Goal: Task Accomplishment & Management: Manage account settings

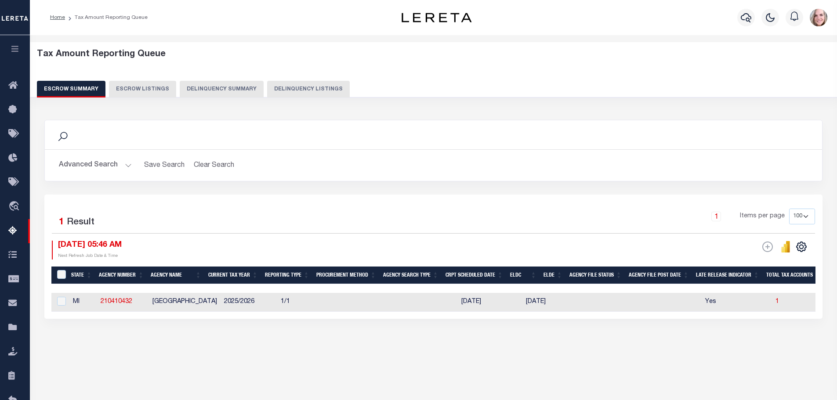
select select
select select "100"
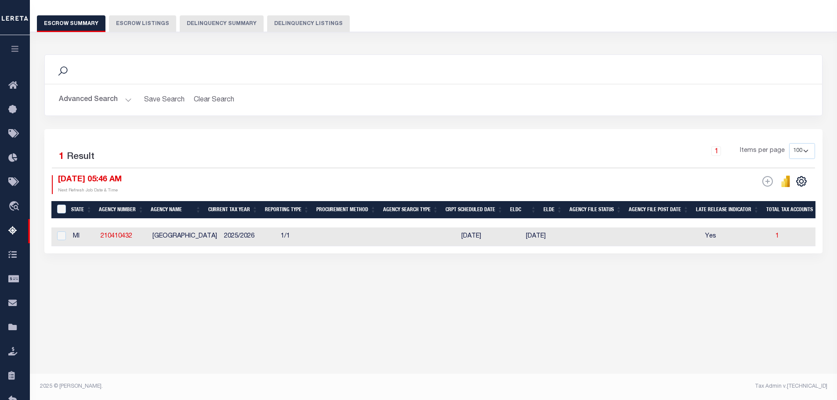
click at [100, 100] on button "Advanced Search" at bounding box center [95, 99] width 73 height 17
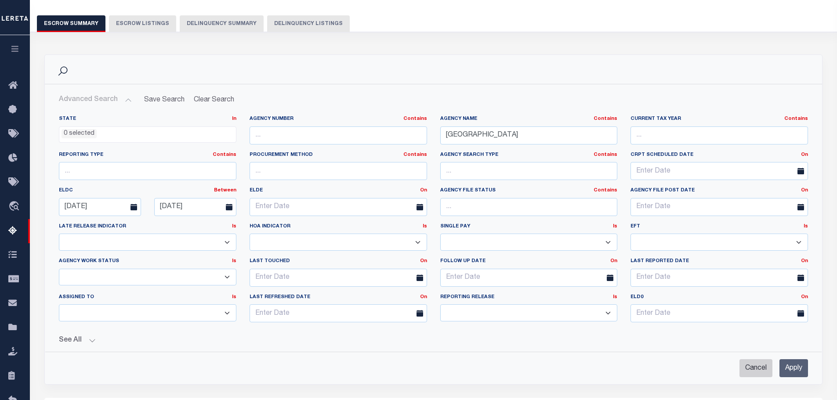
click at [752, 372] on input "Cancel" at bounding box center [755, 368] width 33 height 18
checkbox input "true"
select select
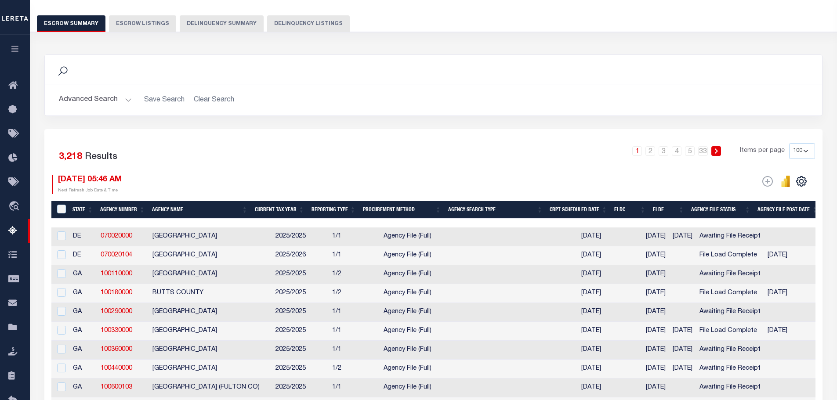
click at [98, 99] on button "Advanced Search" at bounding box center [95, 99] width 73 height 17
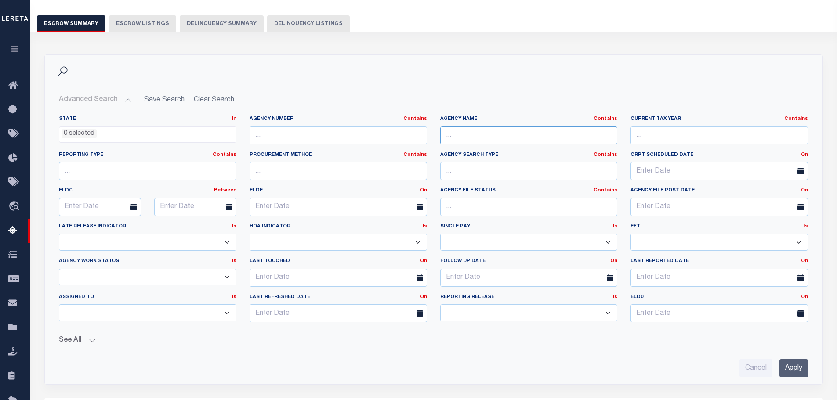
click at [457, 136] on input "text" at bounding box center [528, 135] width 177 height 18
type input "big beaver"
click at [791, 364] on input "Apply" at bounding box center [793, 368] width 29 height 18
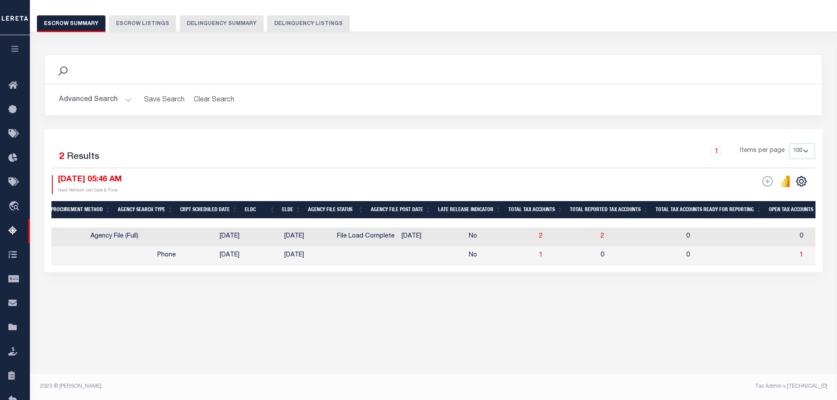
scroll to position [0, 526]
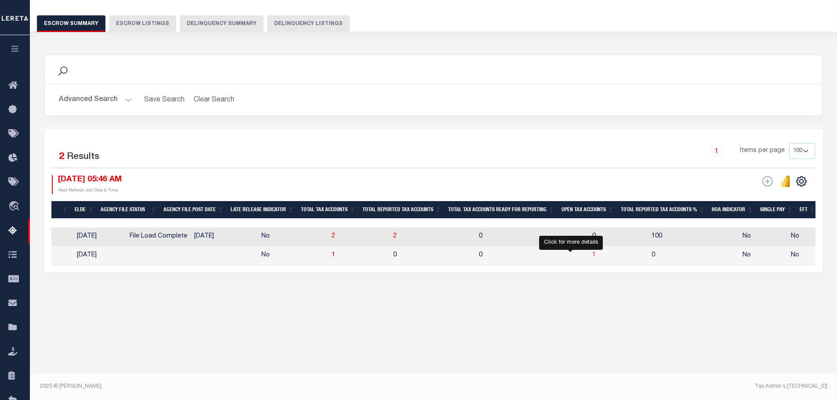
click at [592, 255] on span "1" at bounding box center [594, 255] width 4 height 6
select select "100"
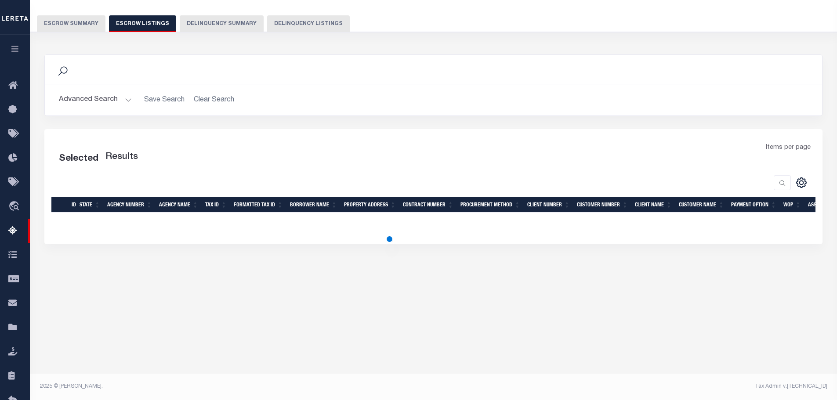
select select "100"
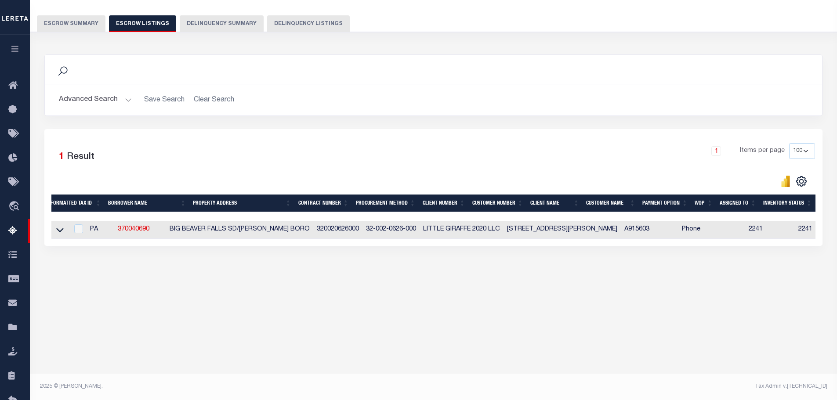
scroll to position [0, 0]
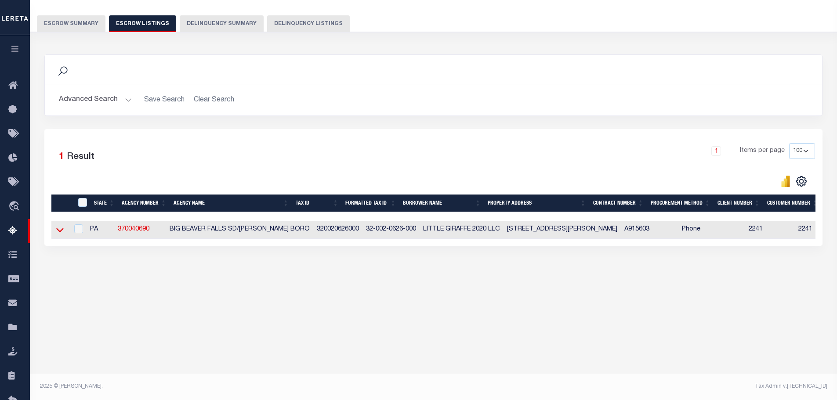
click at [61, 231] on icon at bounding box center [59, 229] width 7 height 9
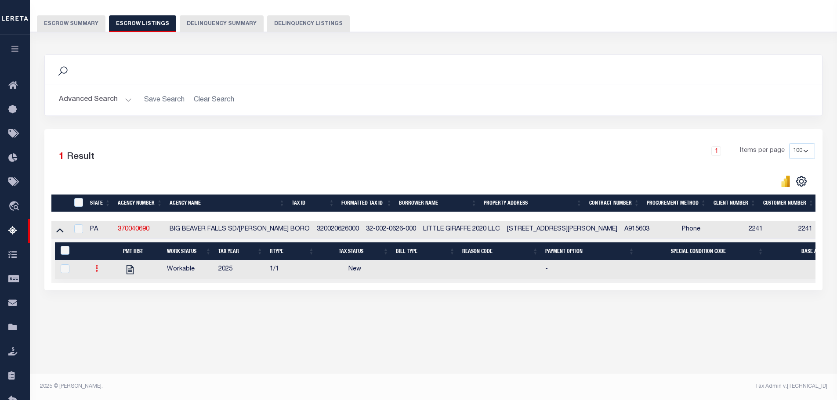
click at [96, 271] on icon at bounding box center [96, 268] width 3 height 7
click at [108, 299] on img "" at bounding box center [107, 297] width 9 height 9
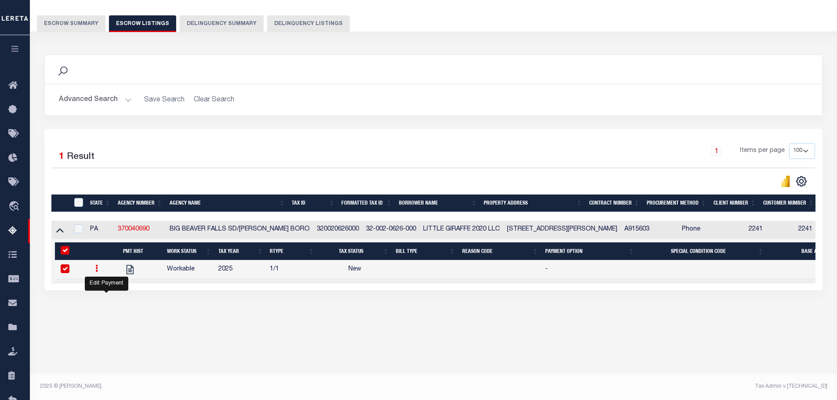
checkbox input "true"
select select
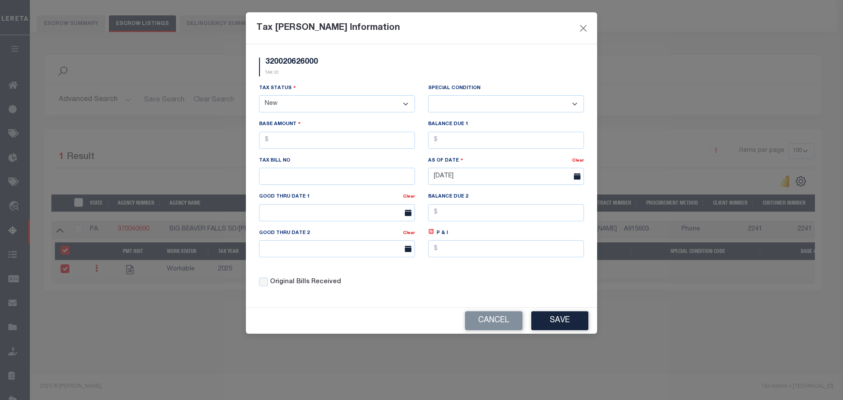
click at [779, 308] on div "Tax Bill Amount Information 320020626000 TAX ID Installment: TaxID: 32002062600…" at bounding box center [421, 200] width 843 height 400
click at [301, 146] on input "text" at bounding box center [337, 140] width 156 height 17
click at [317, 97] on select "- Select Status - Open Due/Unpaid Paid Incomplete No Tax Due Internal Refund Pr…" at bounding box center [337, 103] width 156 height 17
select select "DUE"
click at [259, 96] on select "- Select Status - Open Due/Unpaid Paid Incomplete No Tax Due Internal Refund Pr…" at bounding box center [337, 103] width 156 height 17
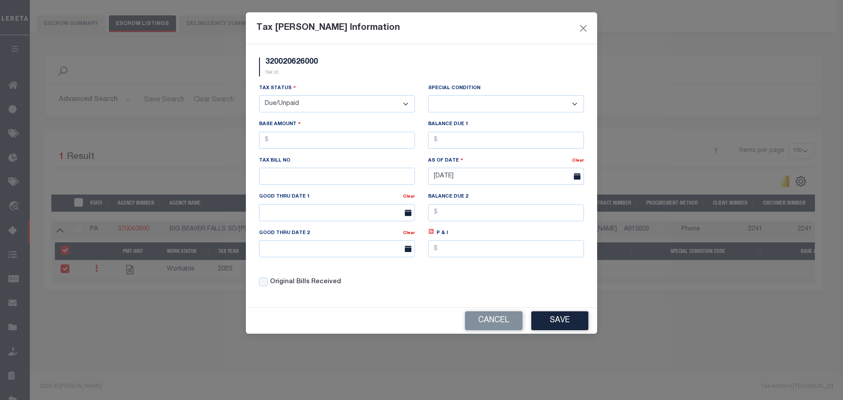
select select "0"
click at [317, 144] on input "text" at bounding box center [337, 140] width 156 height 17
type input "$867.79"
click at [326, 183] on input "text" at bounding box center [337, 176] width 156 height 17
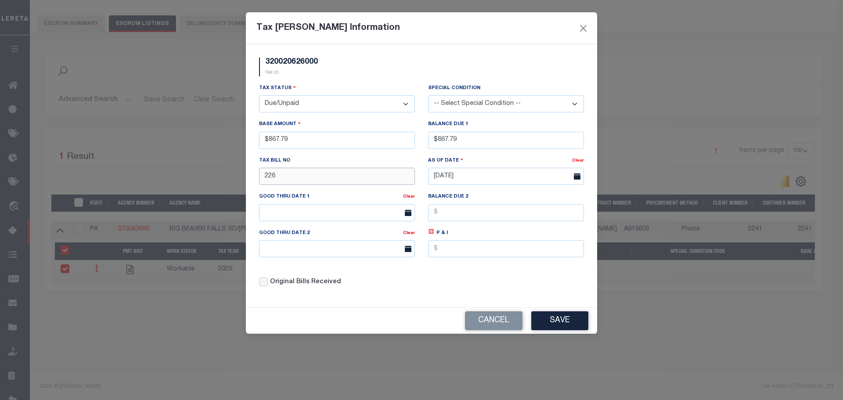
type input "226"
click at [413, 272] on div "Original Bills Received" at bounding box center [337, 279] width 169 height 30
click at [564, 321] on button "Save" at bounding box center [559, 320] width 57 height 19
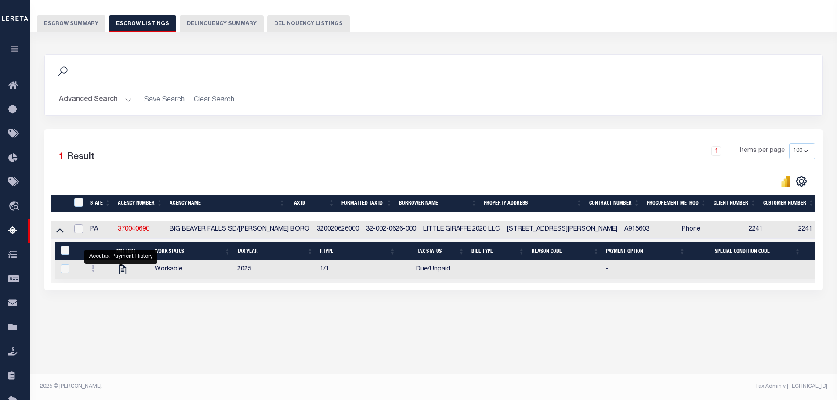
click at [77, 228] on input "checkbox" at bounding box center [78, 228] width 9 height 9
checkbox input "true"
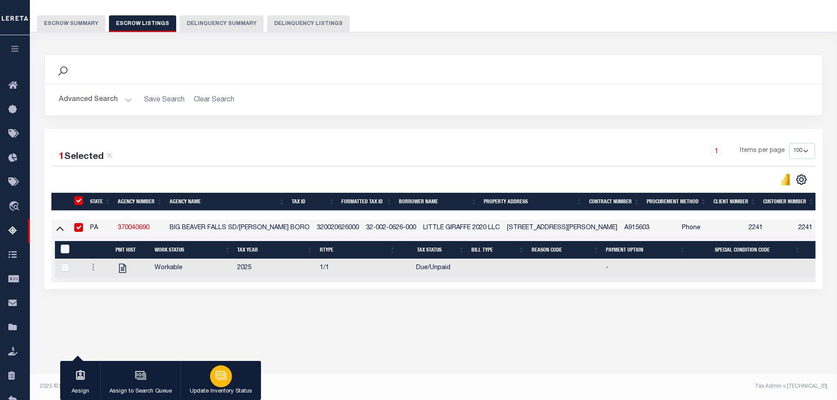
click at [216, 377] on icon "button" at bounding box center [220, 375] width 11 height 11
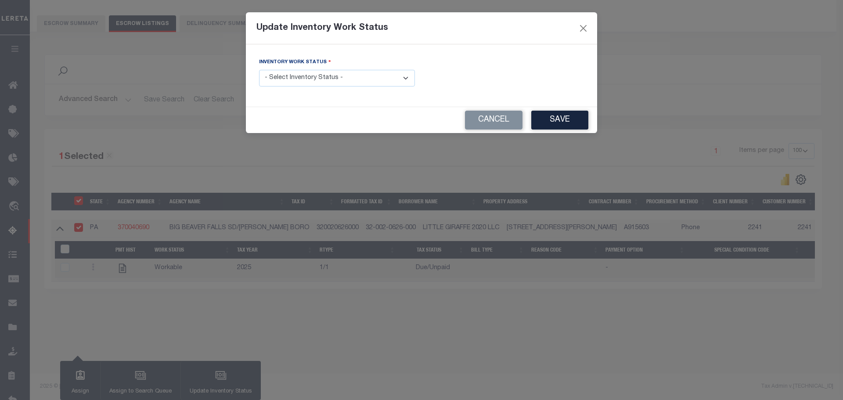
click at [276, 75] on select "- Select Inventory Status - Manual - Exception Pended - Awaiting Search Late Ad…" at bounding box center [337, 78] width 156 height 17
select select "4"
click at [259, 70] on select "- Select Inventory Status - Manual - Exception Pended - Awaiting Search Late Ad…" at bounding box center [337, 78] width 156 height 17
click at [571, 120] on button "Save" at bounding box center [559, 120] width 57 height 19
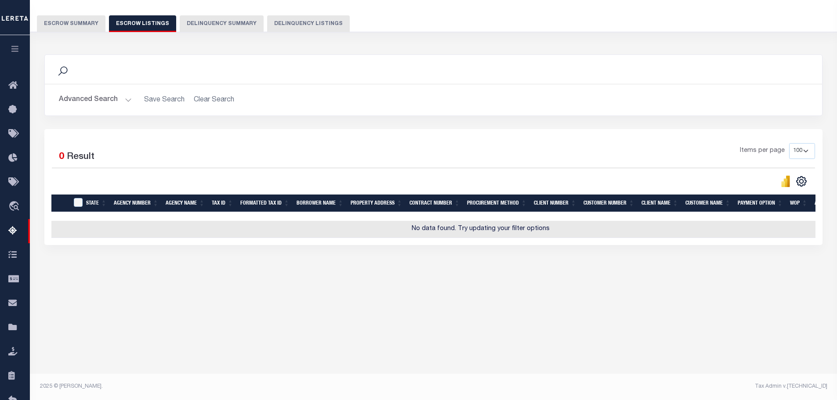
click at [67, 20] on button "Escrow Summary" at bounding box center [71, 23] width 69 height 17
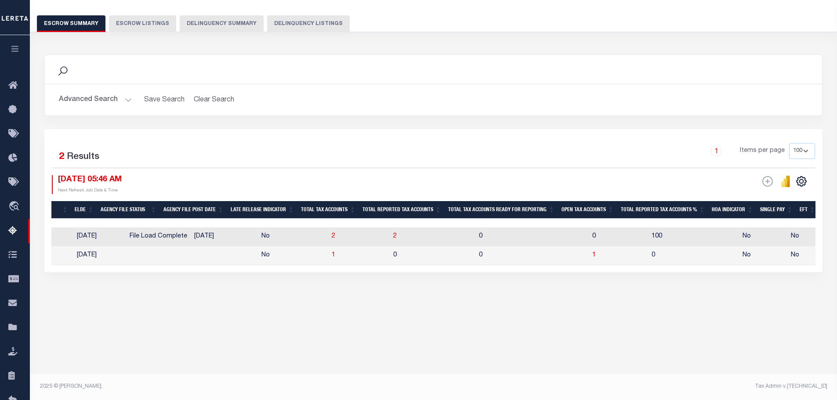
click at [115, 93] on button "Advanced Search" at bounding box center [95, 99] width 73 height 17
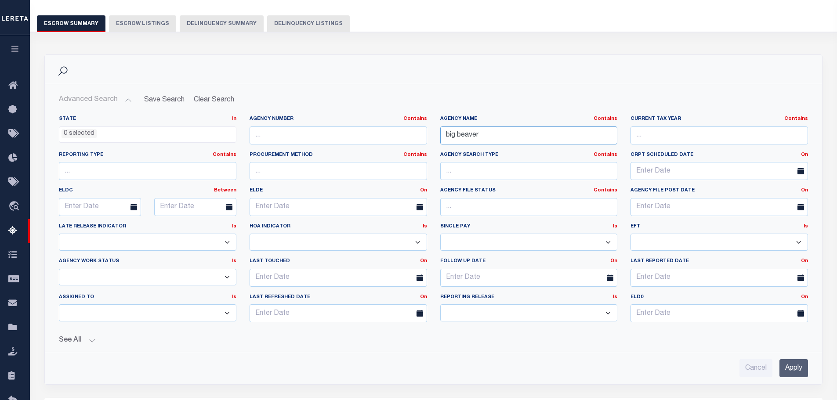
click at [531, 139] on input "big beaver" at bounding box center [528, 135] width 177 height 18
click at [531, 138] on input "big beaver" at bounding box center [528, 135] width 177 height 18
click at [530, 138] on input "big beaver" at bounding box center [528, 135] width 177 height 18
type input "b"
type input "KOPPEL"
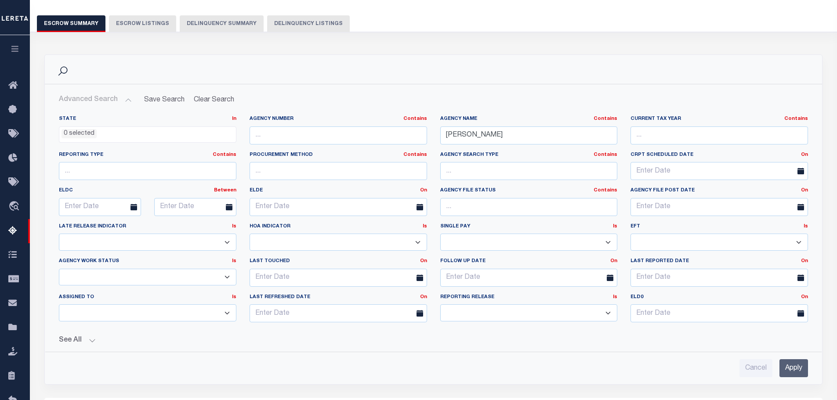
click at [806, 369] on input "Apply" at bounding box center [793, 368] width 29 height 18
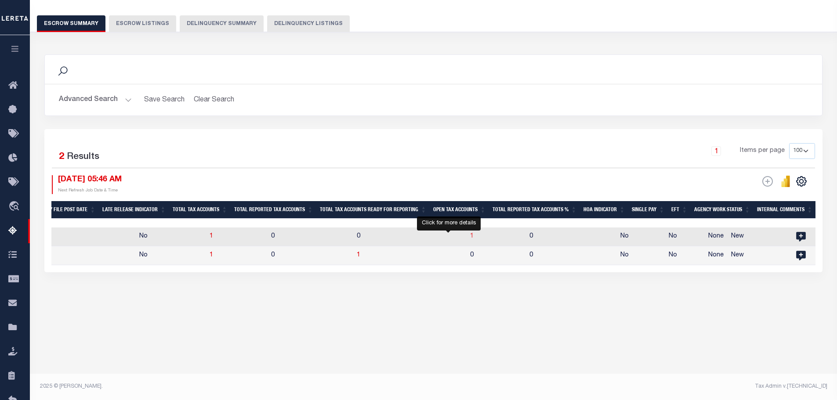
click at [470, 236] on span "1" at bounding box center [472, 236] width 4 height 6
select select "100"
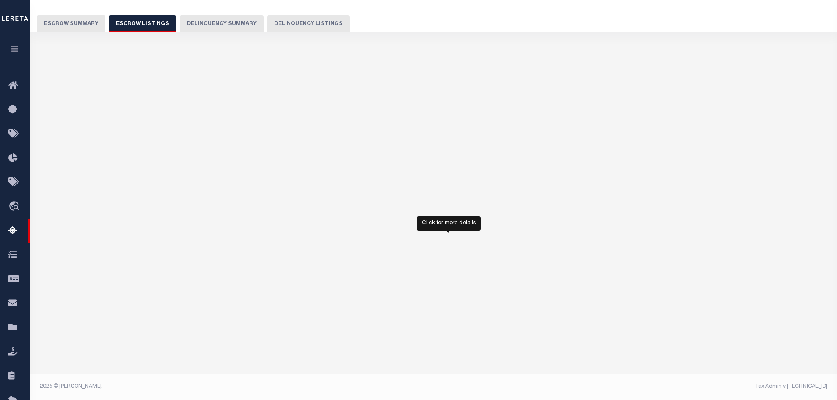
select select "100"
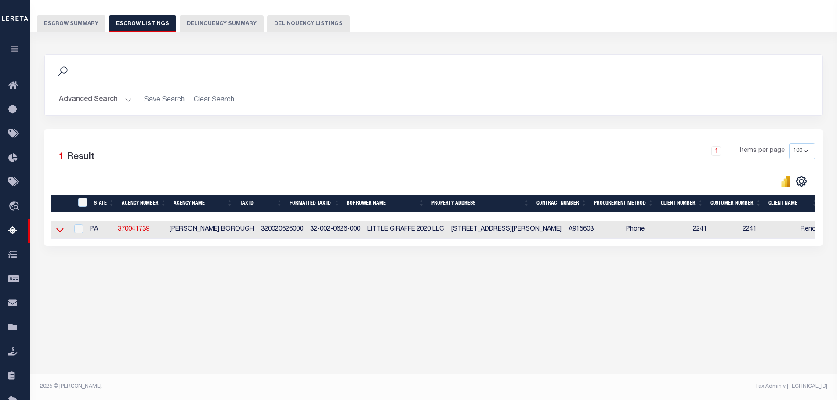
click at [61, 228] on icon at bounding box center [59, 229] width 7 height 9
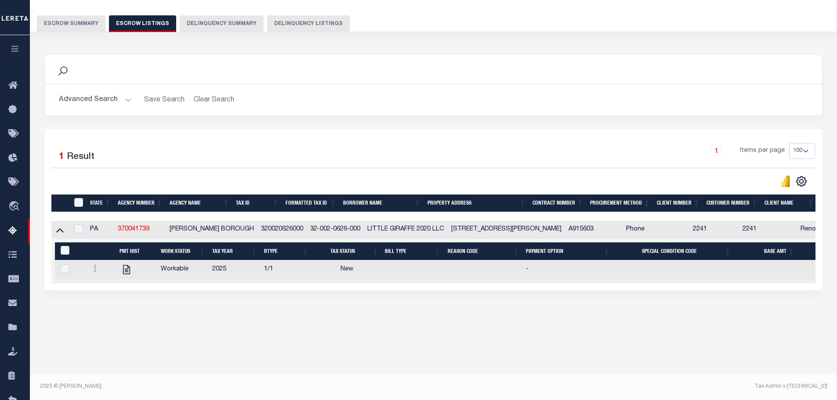
click at [94, 272] on icon at bounding box center [95, 268] width 3 height 7
click at [109, 303] on link "" at bounding box center [105, 297] width 30 height 14
checkbox input "true"
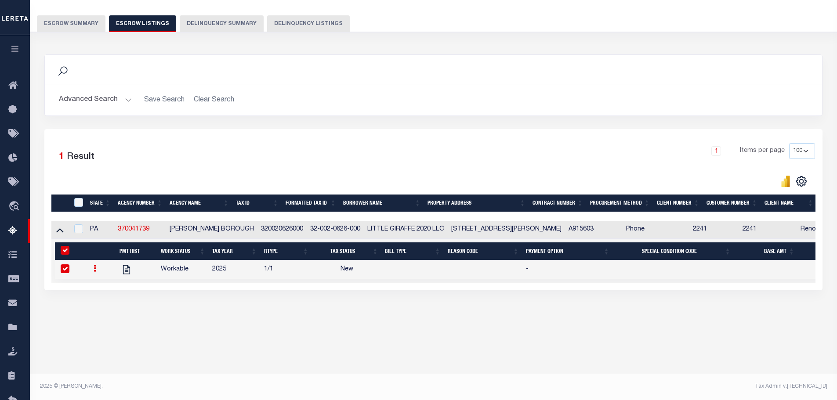
select select
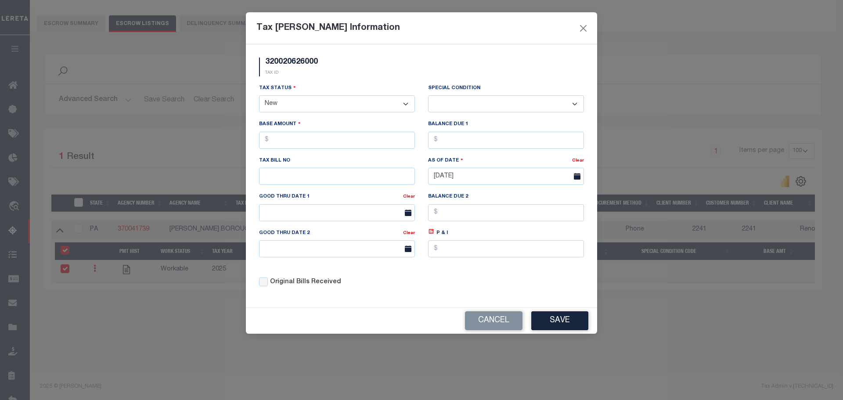
click at [290, 109] on select "- Select Status - Open Due/Unpaid Paid Incomplete No Tax Due Internal Refund Pr…" at bounding box center [337, 103] width 156 height 17
select select "DUE"
click at [259, 96] on select "- Select Status - Open Due/Unpaid Paid Incomplete No Tax Due Internal Refund Pr…" at bounding box center [337, 103] width 156 height 17
select select "0"
click at [287, 142] on input "text" at bounding box center [337, 140] width 156 height 17
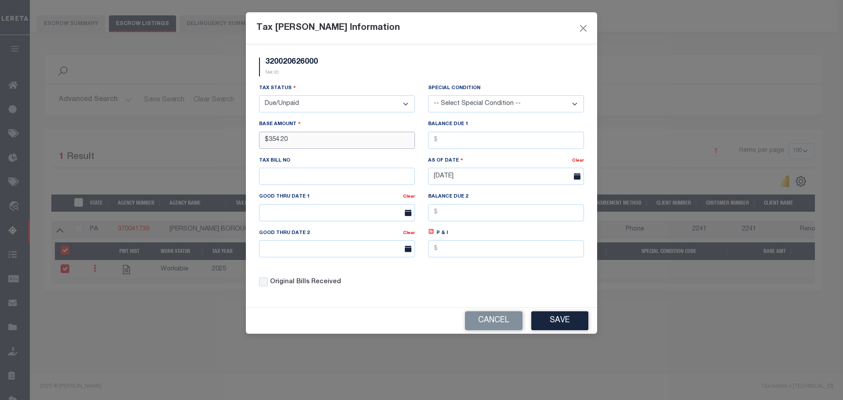
type input "$354.20"
click at [319, 170] on input "text" at bounding box center [337, 176] width 156 height 17
type input "262"
click at [550, 322] on button "Save" at bounding box center [559, 320] width 57 height 19
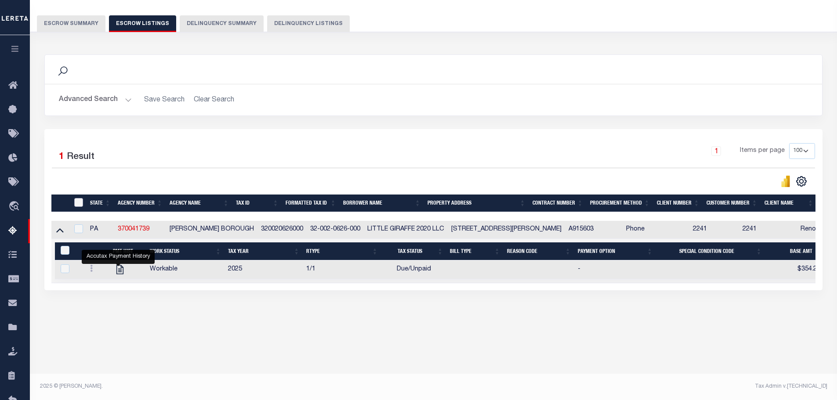
click at [76, 206] on input "ID" at bounding box center [78, 202] width 9 height 9
checkbox input "true"
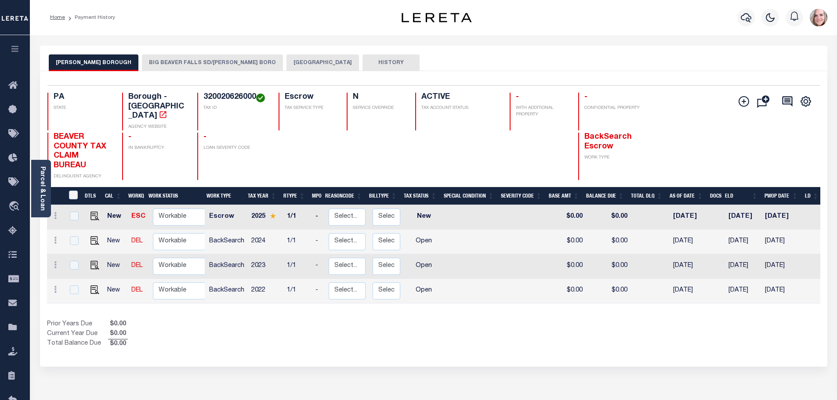
click at [740, 340] on div "Selected 4 Results 1 Items per page 25 50 100 PA STATE TAX ID N" at bounding box center [433, 219] width 787 height 296
click at [92, 212] on img "" at bounding box center [94, 216] width 9 height 9
checkbox input "true"
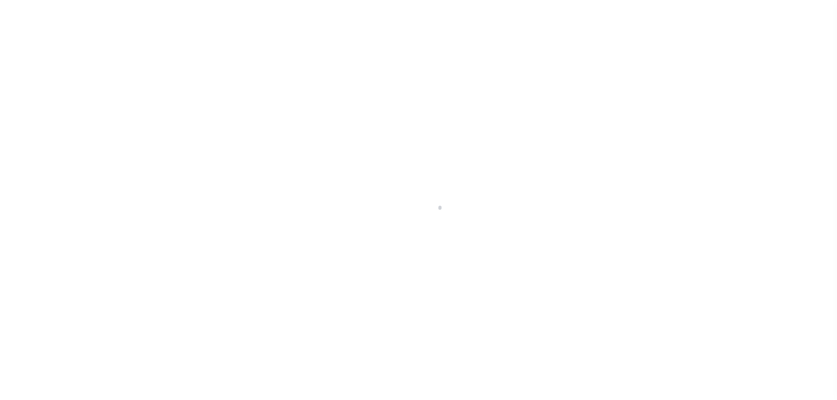
select select "NW2"
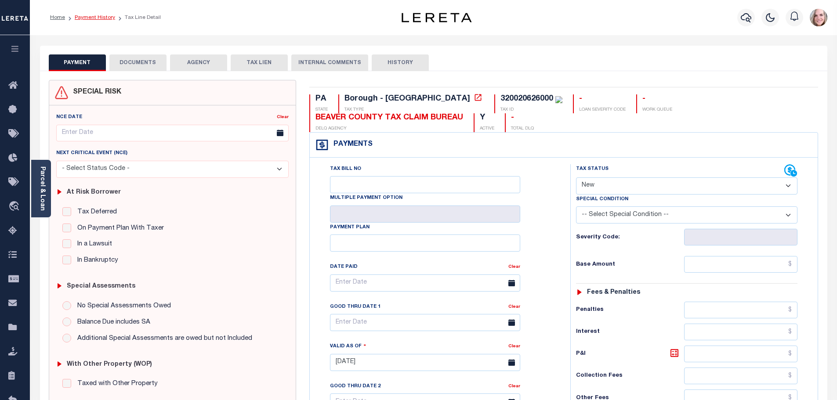
drag, startPoint x: 188, startPoint y: 116, endPoint x: 99, endPoint y: 17, distance: 133.4
click at [99, 17] on link "Payment History" at bounding box center [95, 17] width 40 height 5
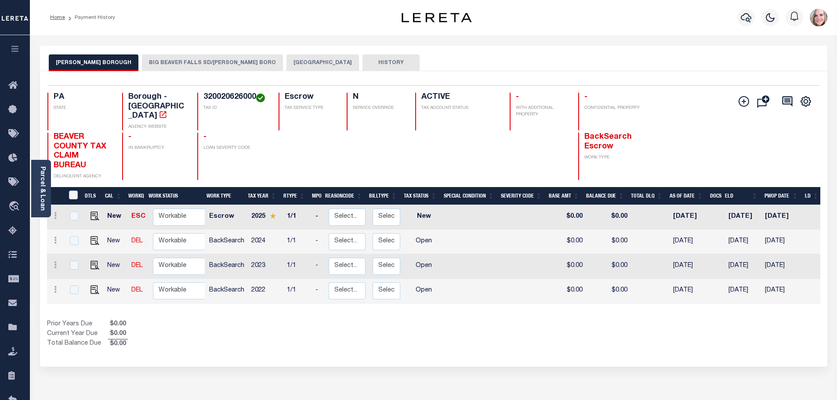
click at [209, 61] on button "BIG BEAVER FALLS SD/[PERSON_NAME] BORO" at bounding box center [212, 62] width 141 height 17
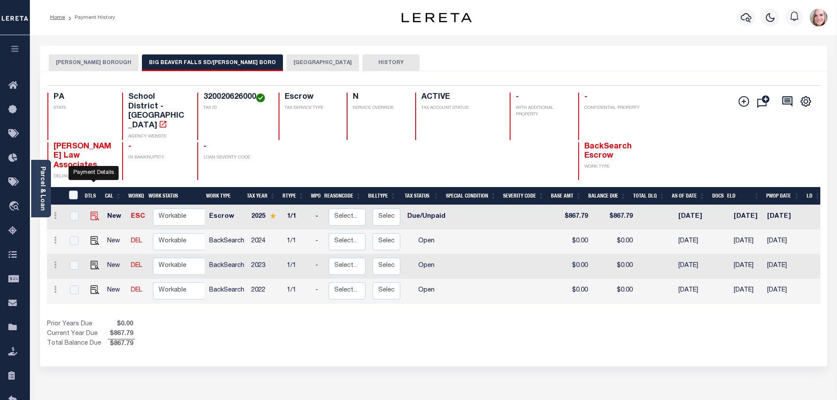
click at [92, 212] on img "" at bounding box center [94, 216] width 9 height 9
checkbox input "true"
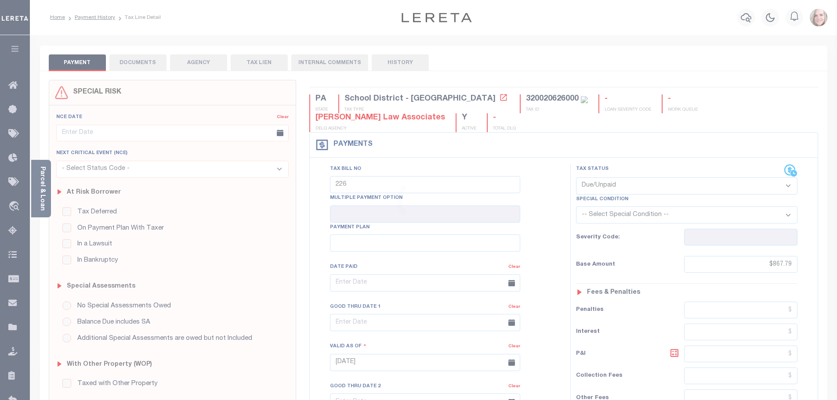
select select "DUE"
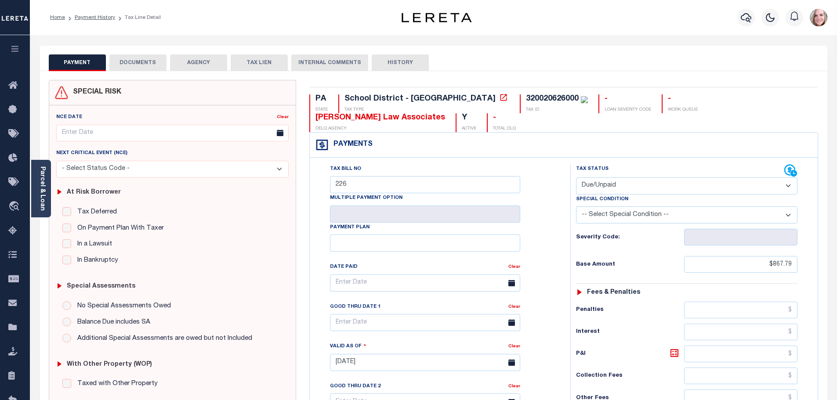
scroll to position [220, 0]
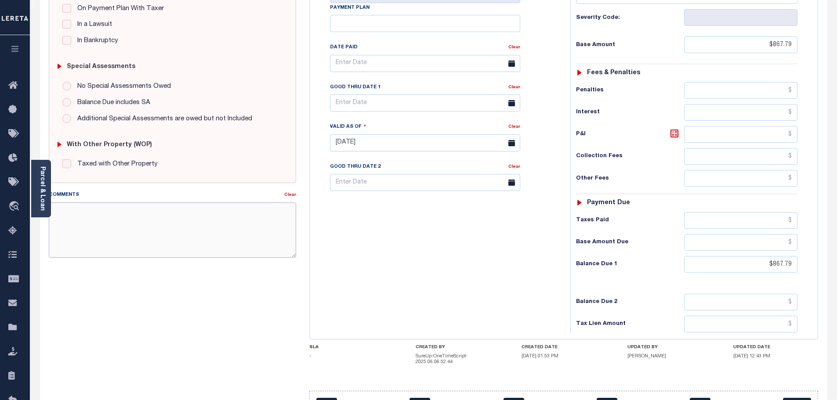
click at [133, 223] on textarea "Comments" at bounding box center [173, 229] width 248 height 55
drag, startPoint x: 73, startPoint y: 257, endPoint x: 71, endPoint y: 233, distance: 24.3
click at [69, 260] on div "Comments Clear" at bounding box center [172, 227] width 261 height 75
click at [76, 213] on textarea "Comments" at bounding box center [173, 229] width 248 height 55
type textarea "f"
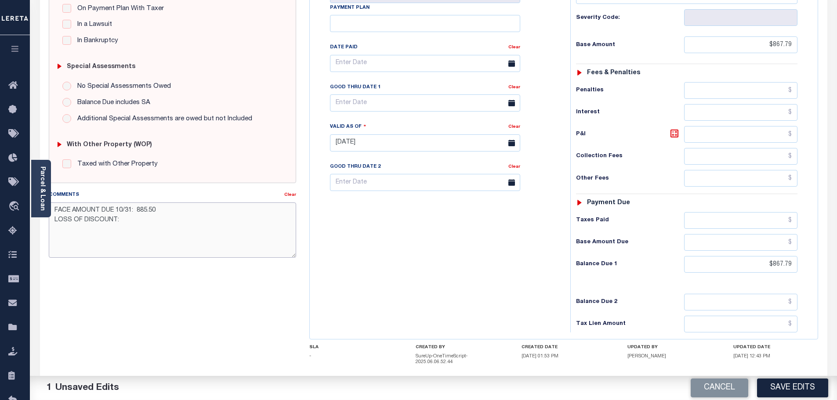
drag, startPoint x: 118, startPoint y: 243, endPoint x: 130, endPoint y: 232, distance: 16.1
click at [117, 243] on textarea "FACE AMOUNT DUE 10/31: 885.50 LOSS OF DISCOUNT:" at bounding box center [173, 229] width 248 height 55
type textarea "FACE AMOUNT DUE 10/31: 885.50 LOSS OF DISCOUNT: 17.71"
click at [770, 386] on button "Save Edits" at bounding box center [792, 388] width 71 height 19
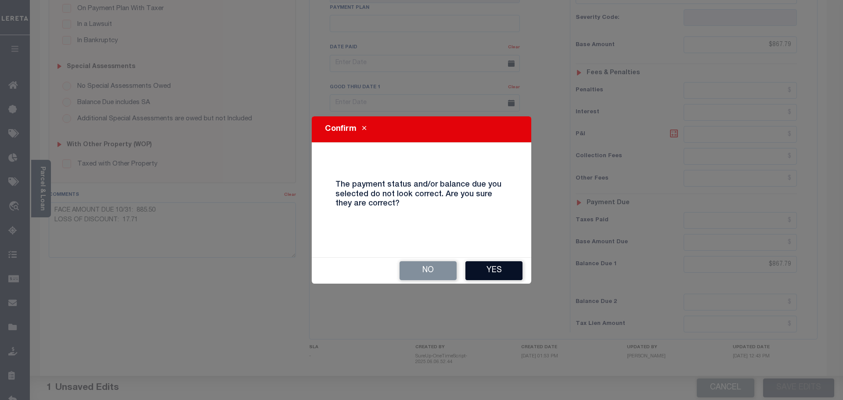
click at [495, 266] on button "Yes" at bounding box center [494, 270] width 57 height 19
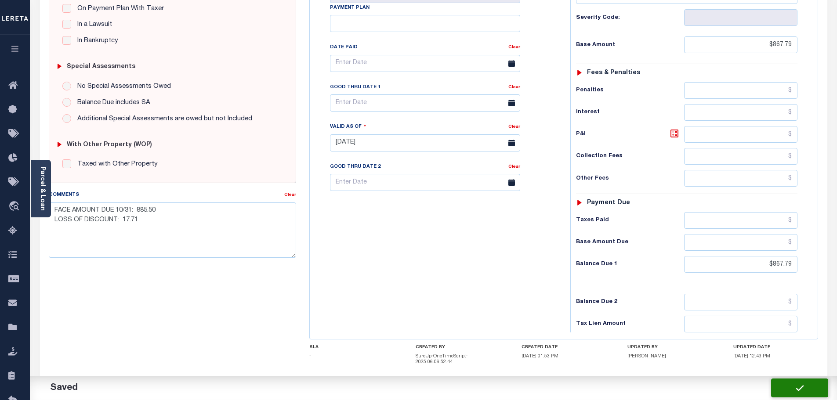
checkbox input "false"
type textarea "FACE AMOUNT DUE 10/31: 885.50 LOSS OF DISCOUNT: 17.71"
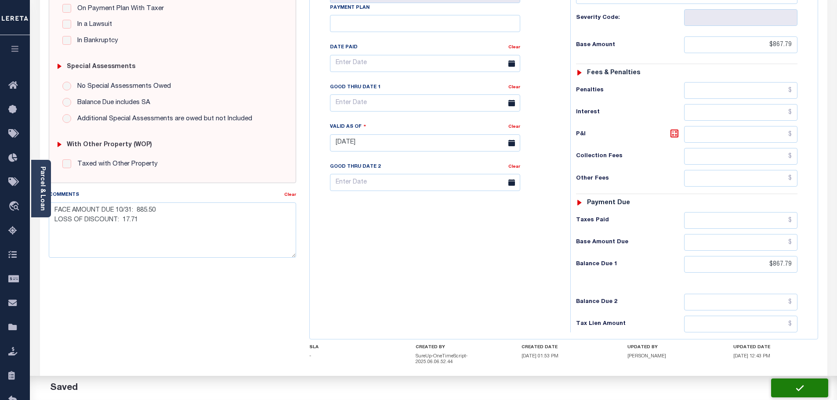
type input "$867.79"
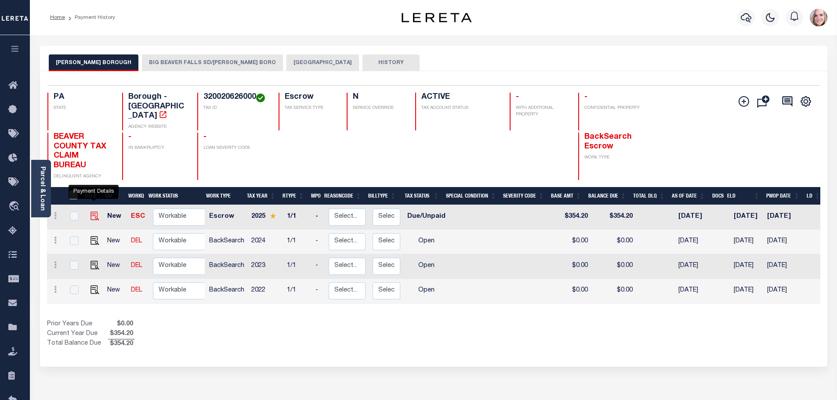
click at [92, 212] on img "" at bounding box center [94, 216] width 9 height 9
checkbox input "true"
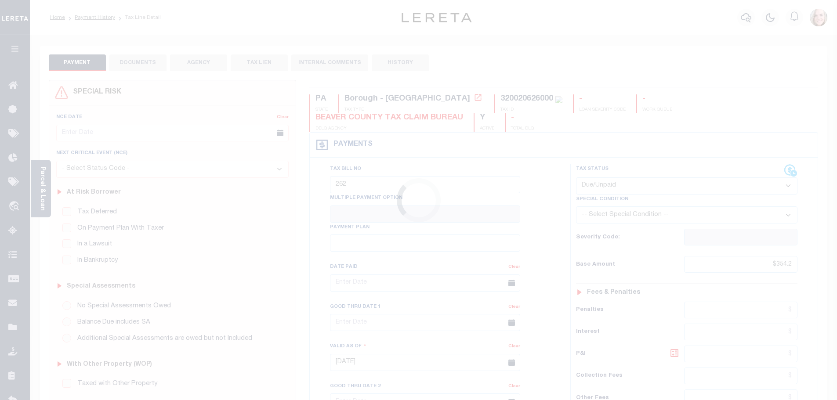
select select "DUE"
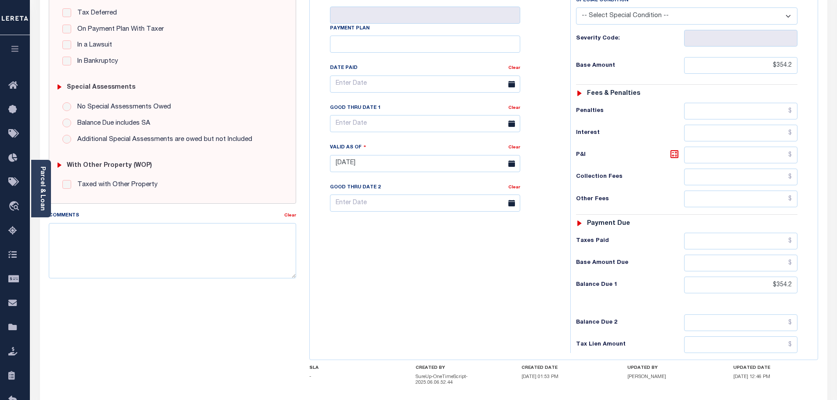
scroll to position [220, 0]
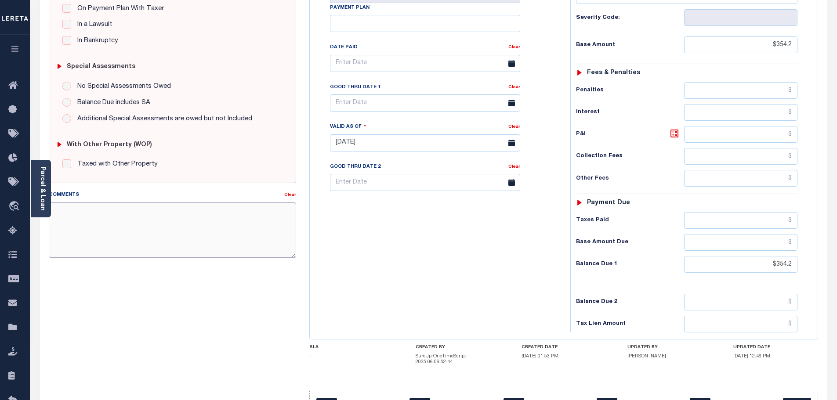
click at [109, 228] on textarea "Comments" at bounding box center [173, 229] width 248 height 55
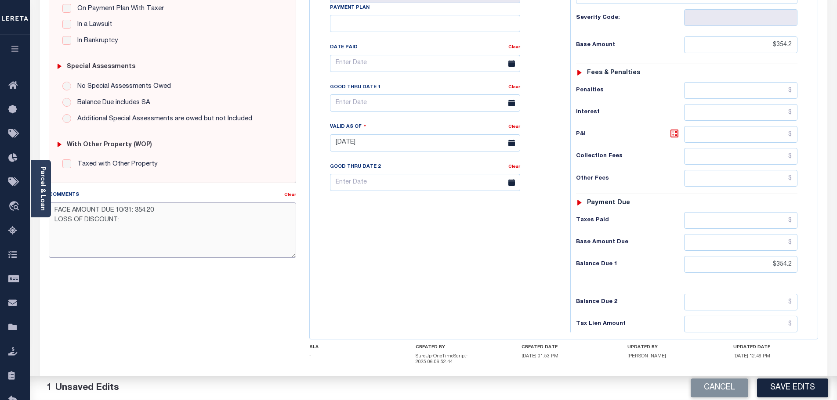
drag, startPoint x: 123, startPoint y: 226, endPoint x: 157, endPoint y: 218, distance: 35.3
click at [123, 226] on textarea "FACE AMOUNT DUE 10/31: 354.20 LOSS OF DISCOUNT:" at bounding box center [173, 229] width 248 height 55
type textarea "FACE AMOUNT DUE 10/31: 354.20 LOSS OF DISCOUNT: 7.08"
click at [799, 390] on button "Save Edits" at bounding box center [792, 388] width 71 height 19
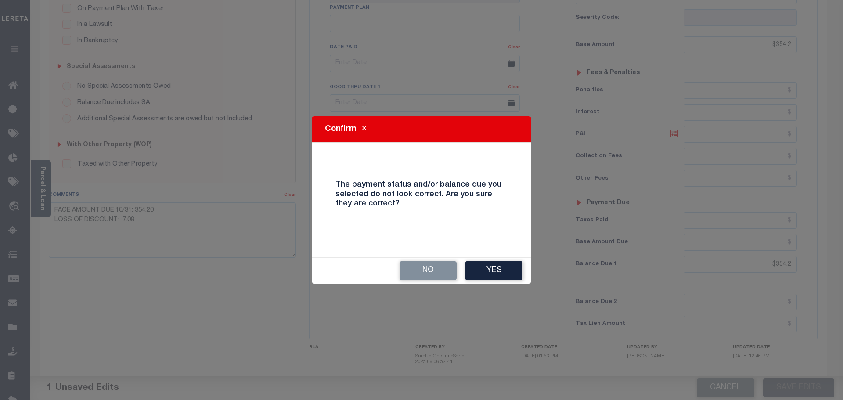
click at [477, 275] on button "Yes" at bounding box center [494, 270] width 57 height 19
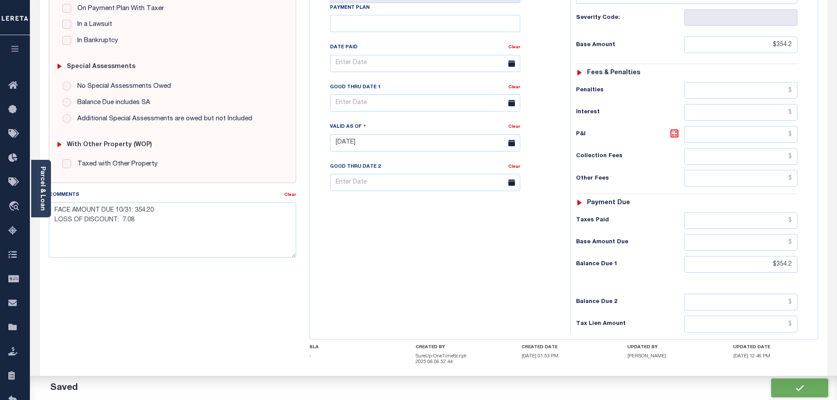
checkbox input "false"
type textarea "FACE AMOUNT DUE 10/31: 354.20 LOSS OF DISCOUNT: 7.08"
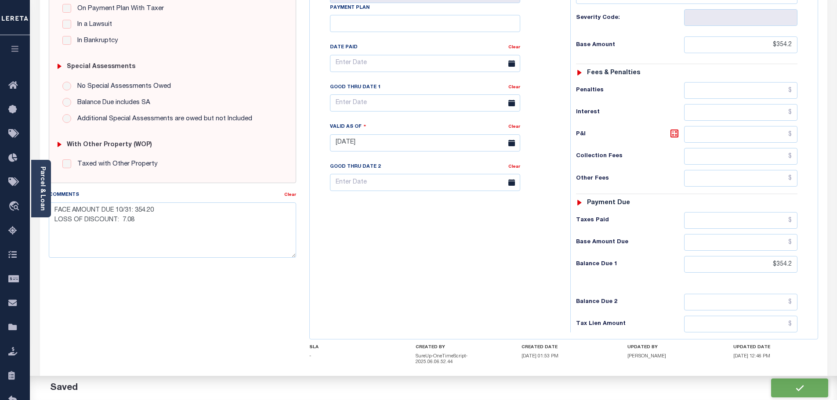
type input "$354.2"
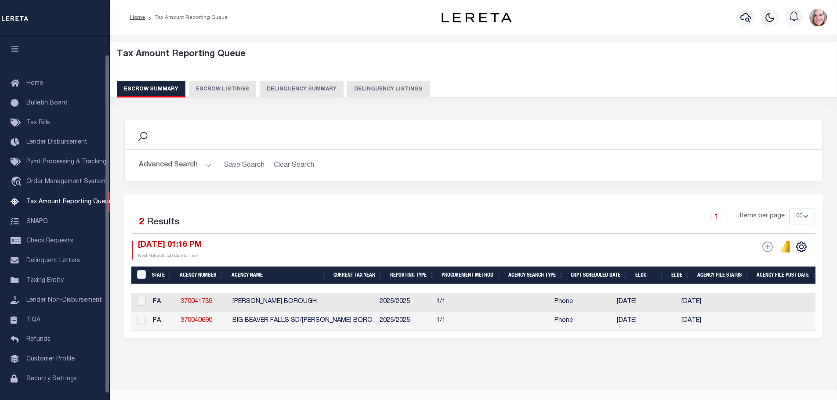
select select "100"
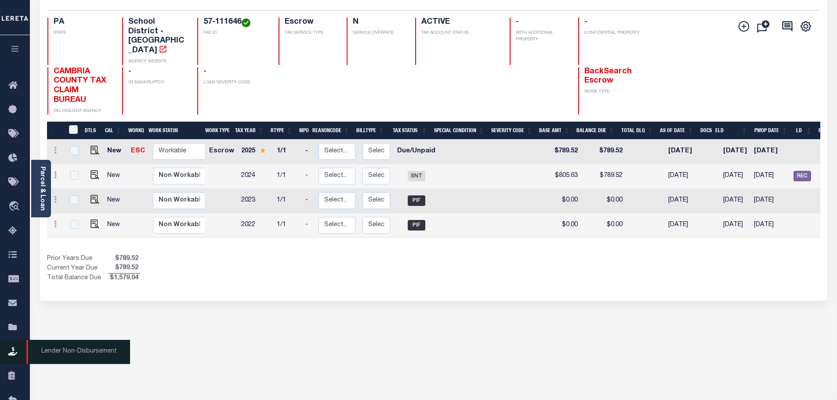
scroll to position [143, 0]
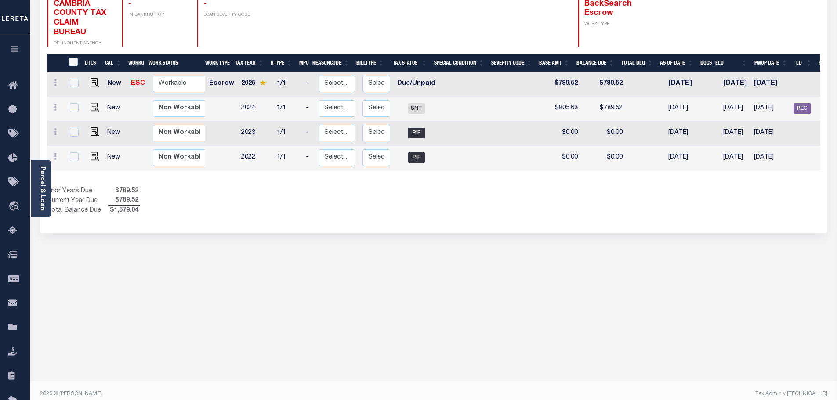
click at [15, 51] on icon "button" at bounding box center [15, 49] width 10 height 8
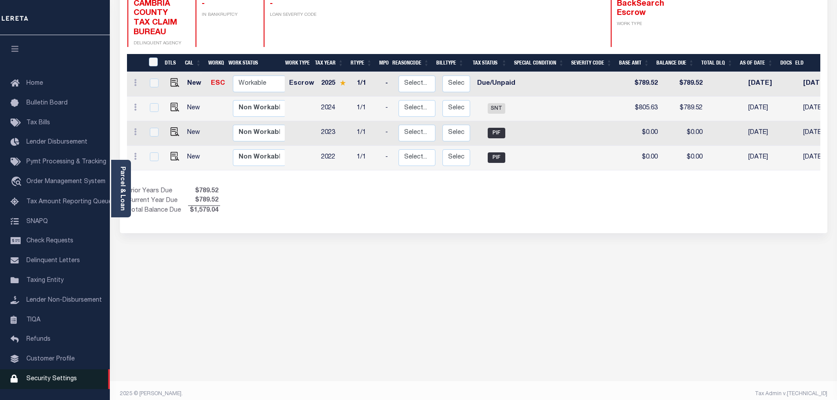
click at [38, 378] on link "Security Settings" at bounding box center [55, 379] width 110 height 20
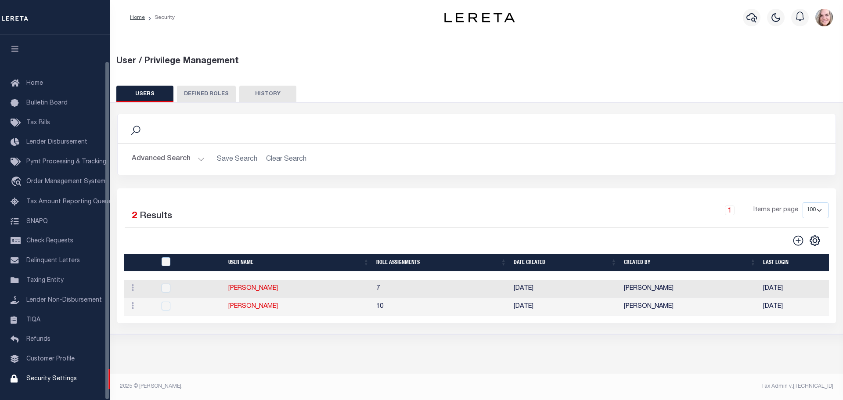
select select "100"
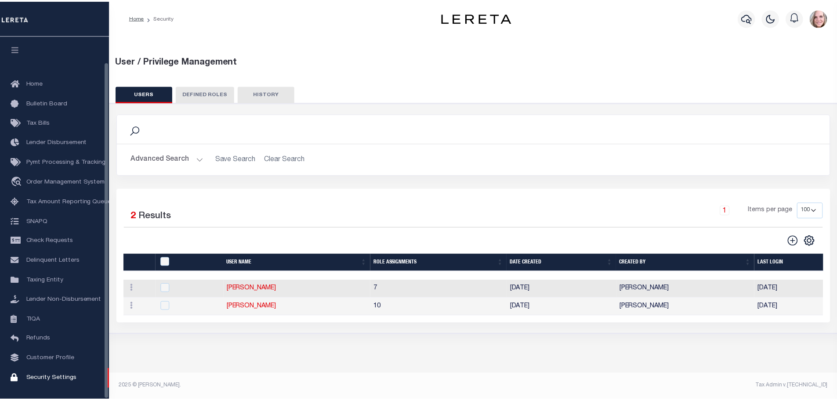
scroll to position [28, 0]
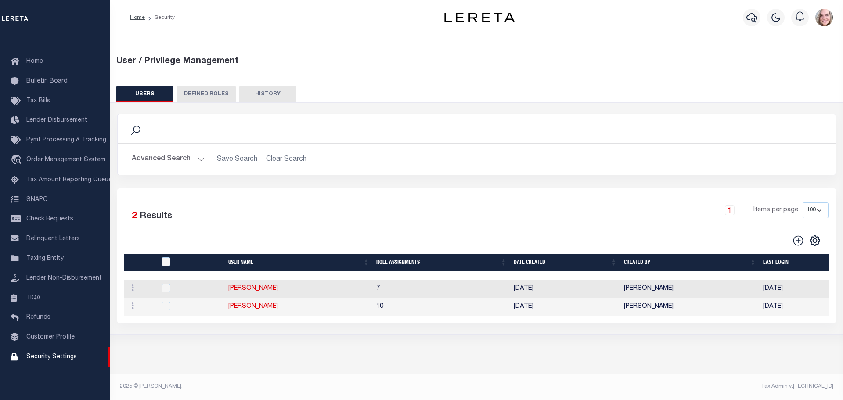
click at [170, 160] on button "Advanced Search" at bounding box center [168, 159] width 73 height 17
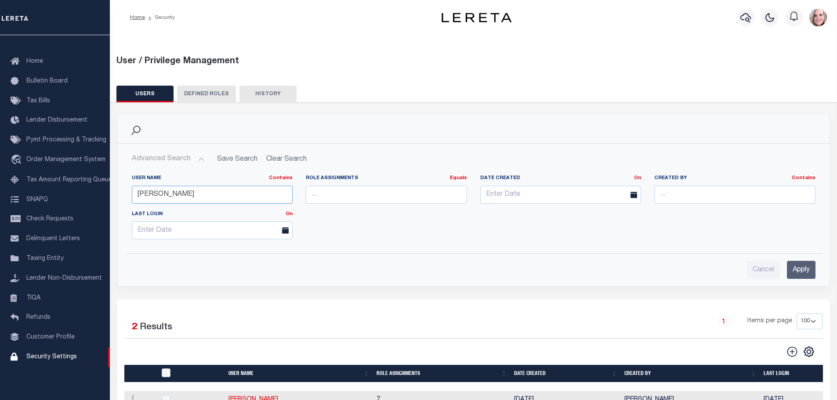
click at [185, 199] on input "[PERSON_NAME]" at bounding box center [212, 195] width 161 height 18
type input "aali"
click at [796, 270] on input "Apply" at bounding box center [801, 270] width 29 height 18
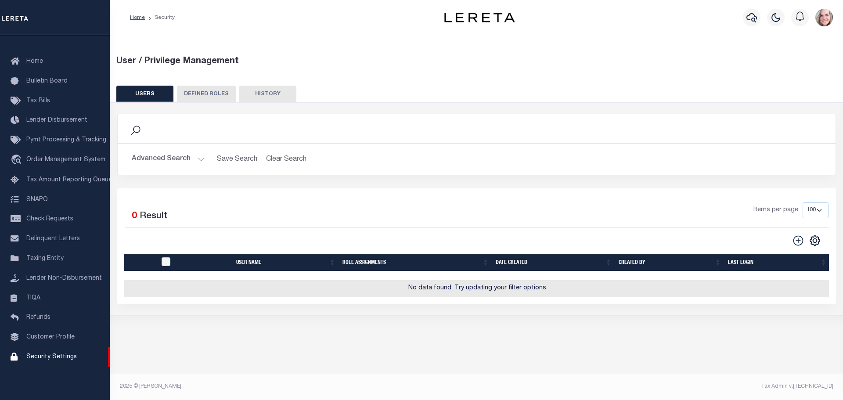
click at [193, 150] on div "Advanced Search Save Search Clear Search UsersGridWrapper_dynamictable_____Defa…" at bounding box center [477, 159] width 718 height 31
click at [187, 157] on button "Advanced Search" at bounding box center [168, 159] width 73 height 17
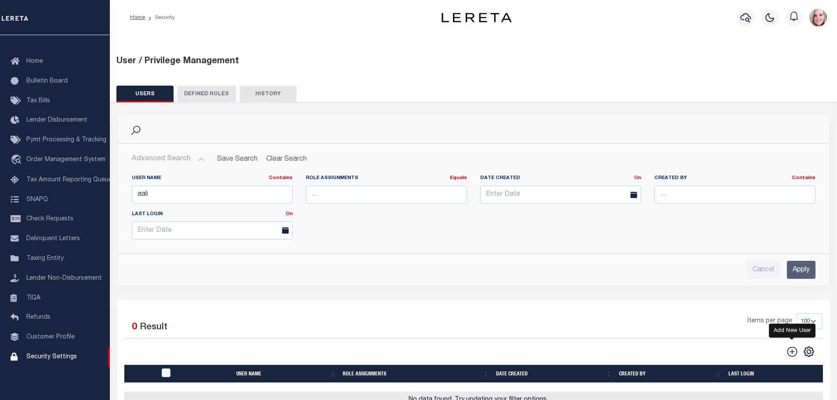
click at [789, 350] on icon "" at bounding box center [791, 351] width 11 height 11
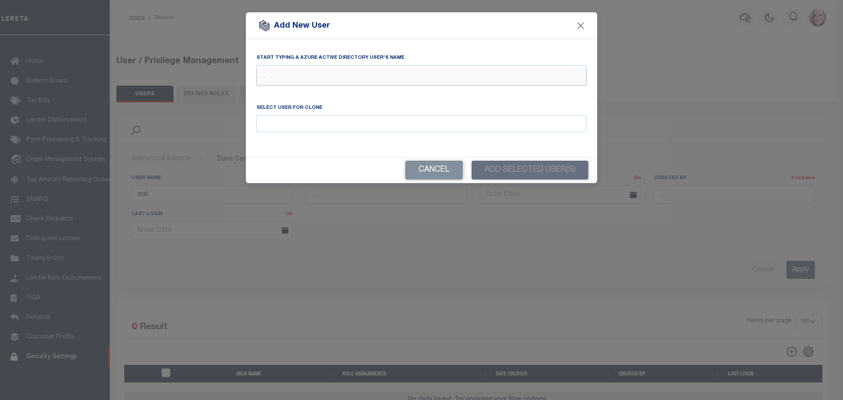
click at [318, 69] on input "text" at bounding box center [421, 77] width 330 height 17
click at [314, 76] on input "aa" at bounding box center [421, 77] width 330 height 17
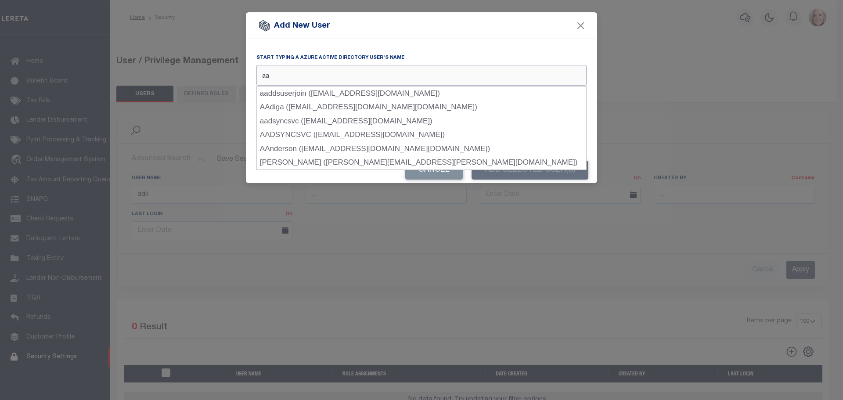
click at [313, 76] on input "aa" at bounding box center [421, 77] width 330 height 17
click at [313, 75] on input "aa" at bounding box center [421, 77] width 330 height 17
click at [312, 77] on input "aa" at bounding box center [421, 77] width 330 height 17
click at [275, 77] on input "aa" at bounding box center [421, 77] width 330 height 17
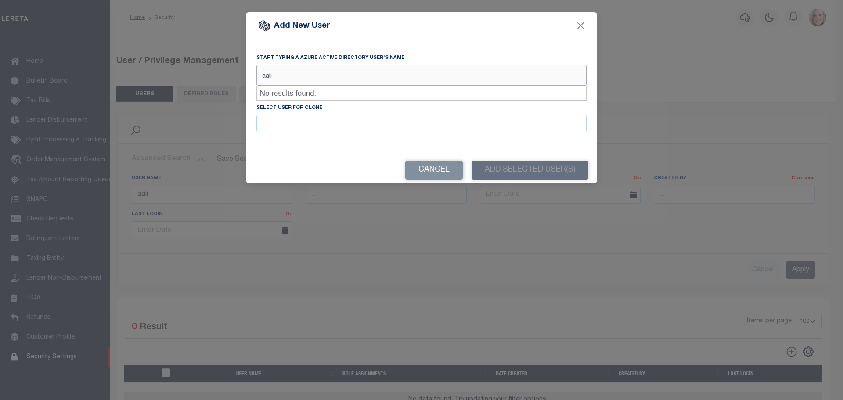
click at [319, 78] on input "aali" at bounding box center [421, 77] width 330 height 17
click at [319, 75] on input "ali" at bounding box center [421, 77] width 330 height 17
type input "ali"
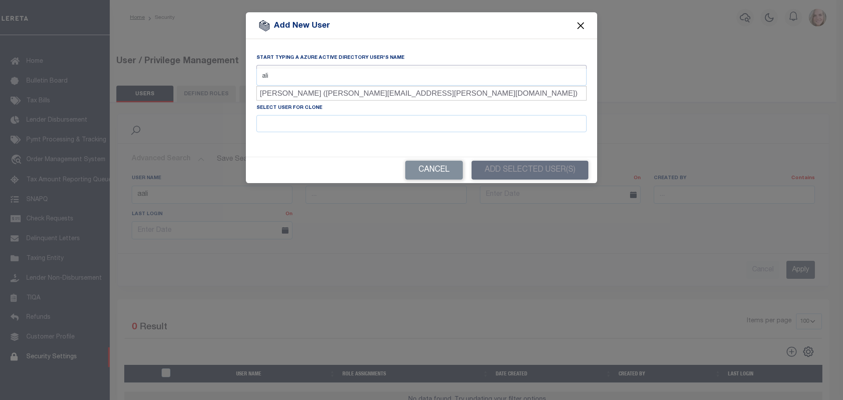
click at [581, 25] on button "Close" at bounding box center [580, 25] width 11 height 11
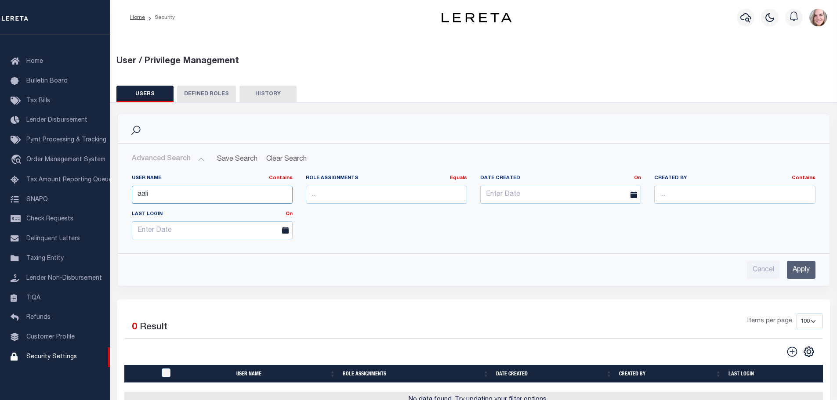
click at [217, 196] on input "aali" at bounding box center [212, 195] width 161 height 18
click at [794, 350] on icon "" at bounding box center [791, 351] width 11 height 11
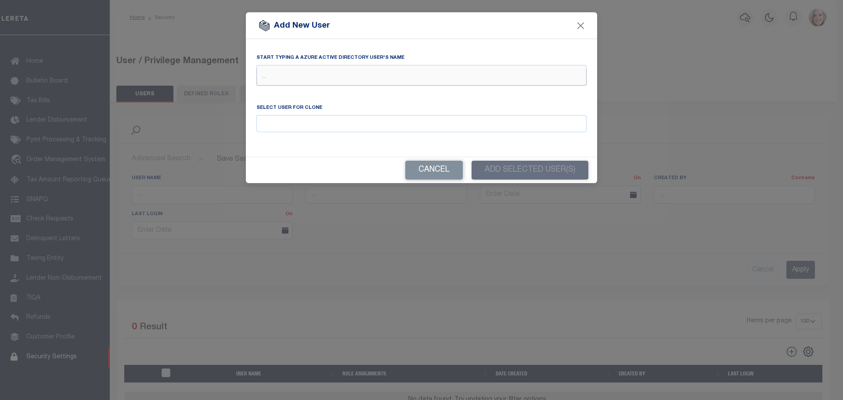
click at [273, 71] on input "text" at bounding box center [421, 77] width 330 height 17
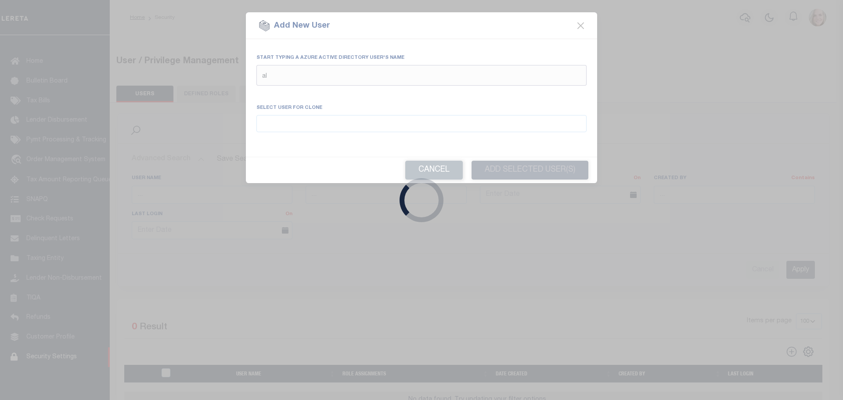
type input "ali"
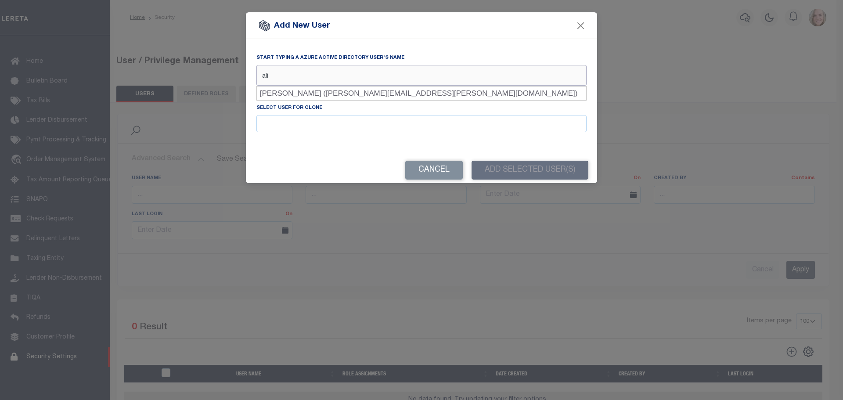
click at [326, 75] on input "ali" at bounding box center [421, 77] width 330 height 17
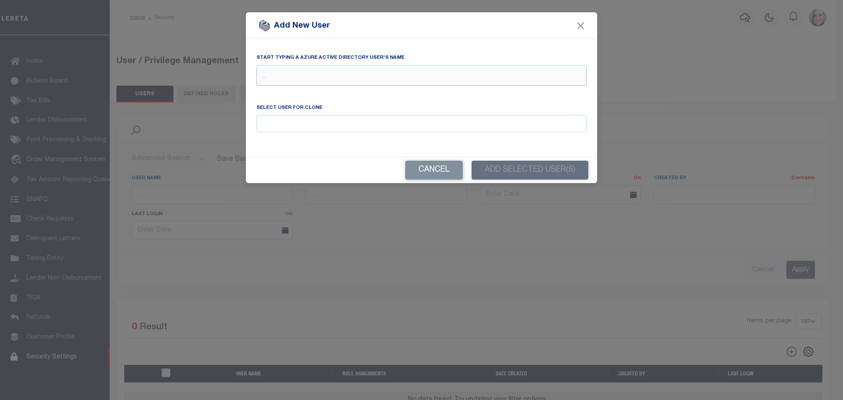
click at [324, 80] on input "text" at bounding box center [421, 77] width 330 height 17
type input "a"
click at [325, 80] on input "a" at bounding box center [421, 77] width 330 height 17
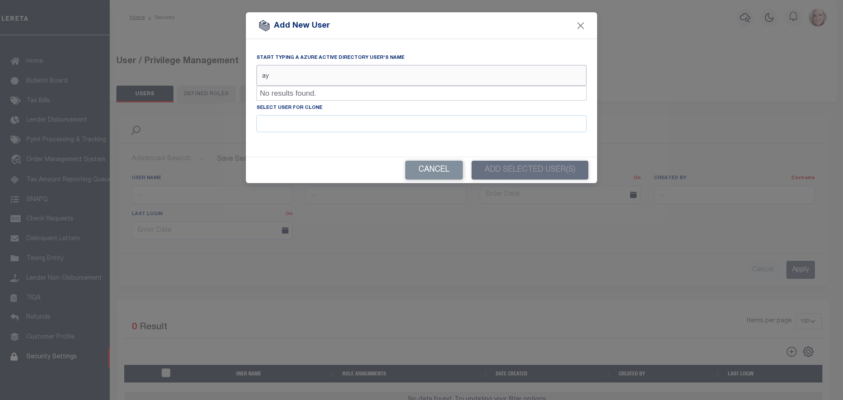
type input "a"
click at [410, 70] on input "text" at bounding box center [421, 77] width 330 height 17
click at [323, 81] on input "jyothi" at bounding box center [421, 77] width 330 height 17
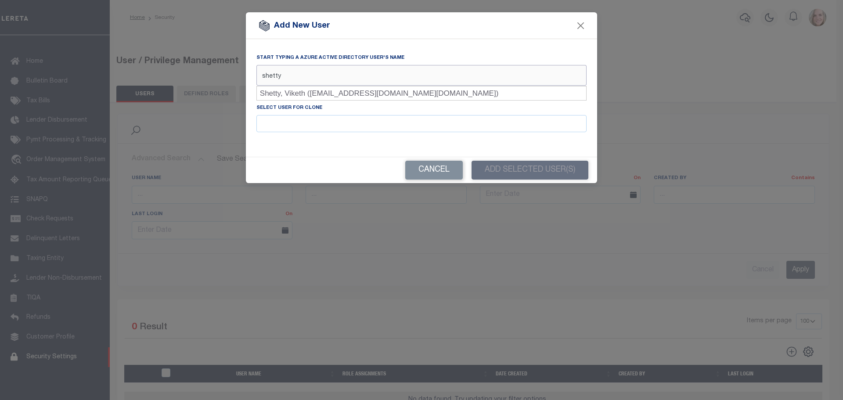
click at [323, 81] on input "shetty" at bounding box center [421, 77] width 330 height 17
type input "shetty"
click at [577, 25] on button "Close" at bounding box center [580, 25] width 11 height 11
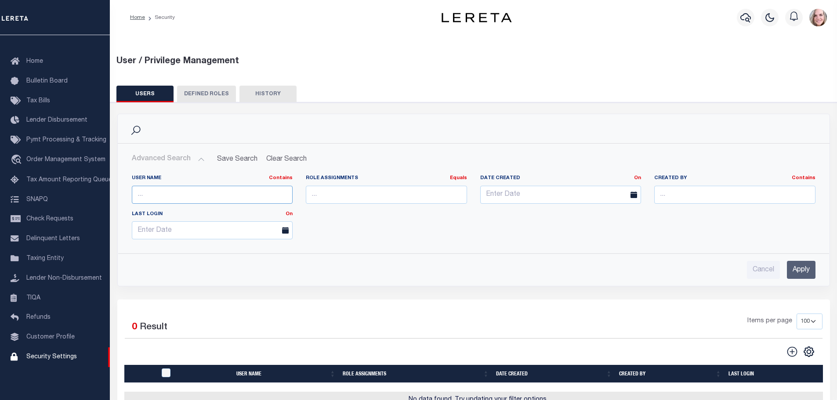
click at [177, 194] on input "text" at bounding box center [212, 195] width 161 height 18
type input "gu"
click at [804, 271] on input "Apply" at bounding box center [801, 270] width 29 height 18
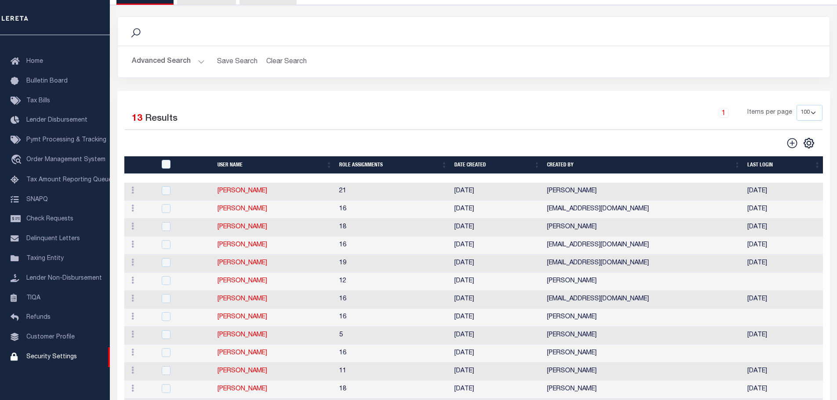
scroll to position [132, 0]
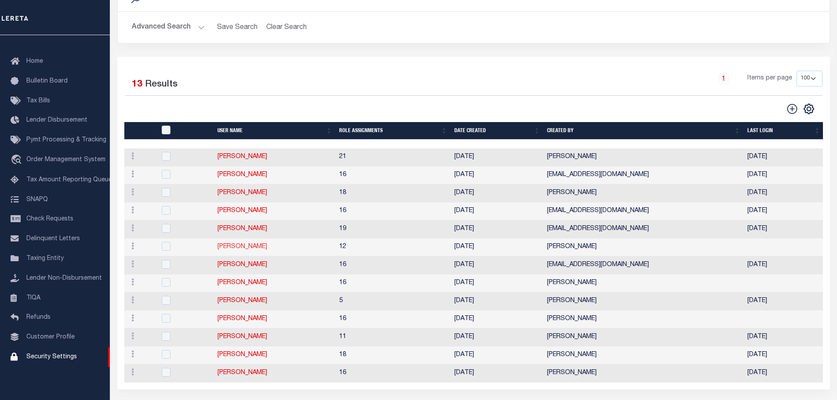
click at [258, 249] on link "Gurunarayan Arun" at bounding box center [242, 247] width 50 height 6
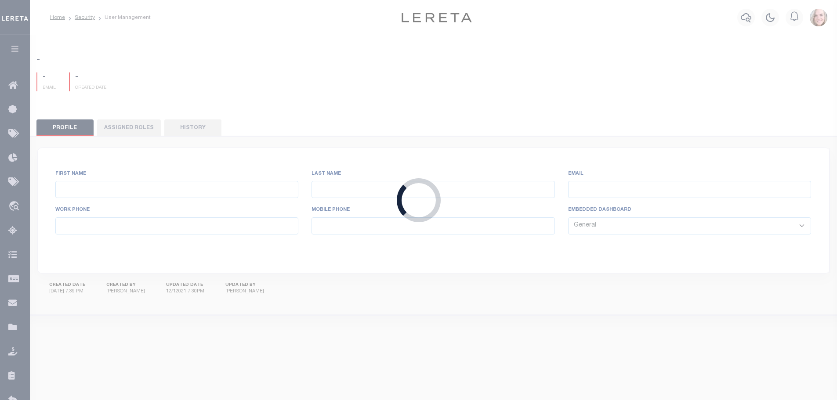
type input "Gurunarayan"
type input "Arun"
type input "AGurunarayan-c@lereta.net"
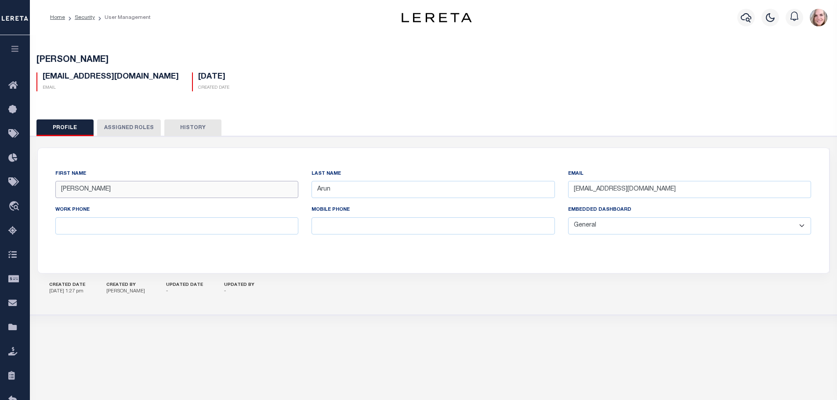
click at [122, 188] on input "Gurunarayan" at bounding box center [176, 189] width 243 height 17
click at [135, 227] on input "text" at bounding box center [176, 225] width 243 height 17
click at [108, 191] on input "Gurunarayan" at bounding box center [176, 189] width 243 height 17
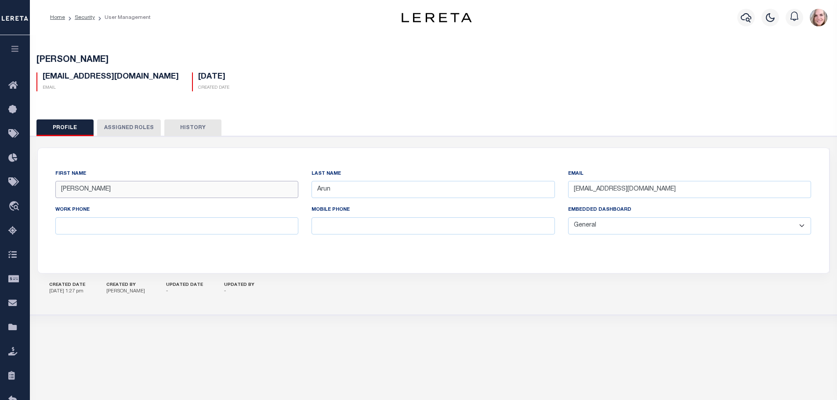
click at [108, 191] on input "Gurunarayan" at bounding box center [176, 189] width 243 height 17
click at [68, 119] on button "Profile" at bounding box center [64, 127] width 57 height 17
click at [69, 127] on button "Profile" at bounding box center [64, 127] width 57 height 17
click at [81, 15] on link "Security" at bounding box center [85, 17] width 20 height 5
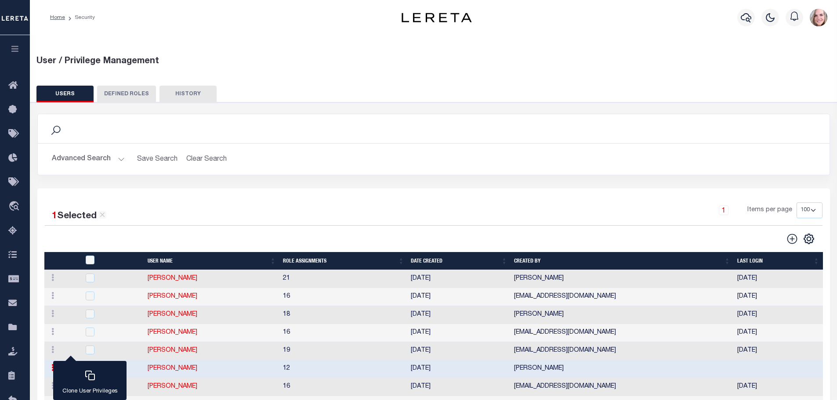
scroll to position [88, 0]
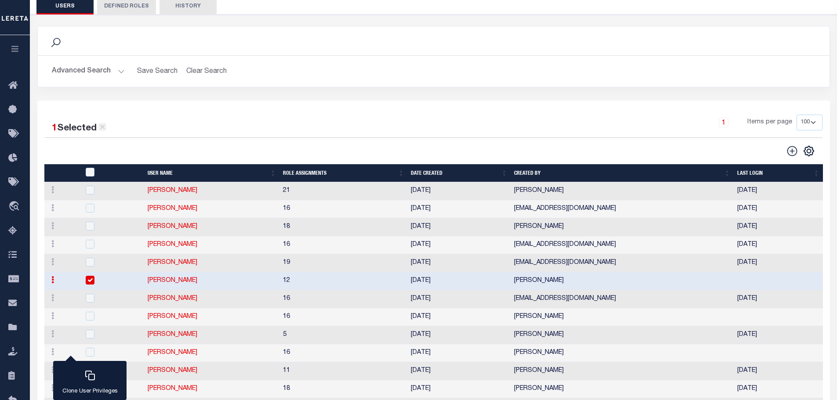
click at [101, 128] on icon at bounding box center [102, 127] width 8 height 8
checkbox input "false"
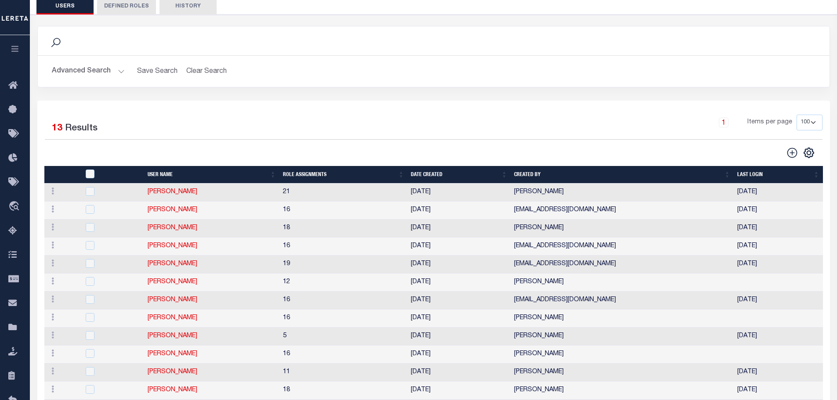
click at [98, 76] on button "Advanced Search" at bounding box center [88, 71] width 73 height 17
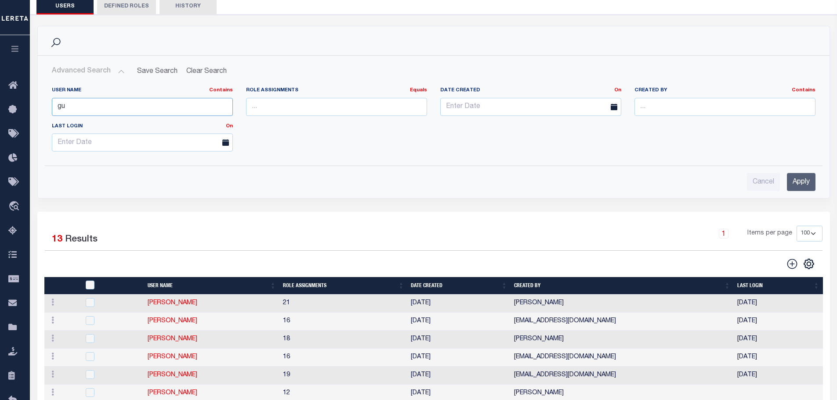
click at [94, 105] on input "gu" at bounding box center [142, 107] width 181 height 18
click at [704, 109] on input "text" at bounding box center [724, 107] width 181 height 18
type input "graham, della"
click at [796, 178] on input "Apply" at bounding box center [801, 182] width 29 height 18
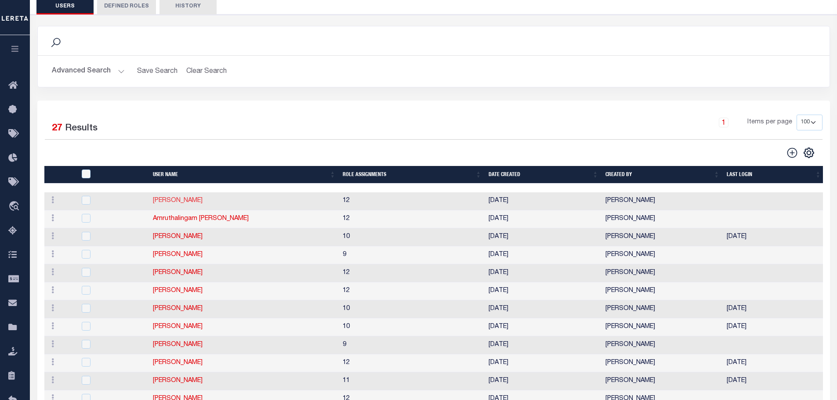
click at [185, 202] on link "Ali Ayubkhan" at bounding box center [178, 201] width 50 height 6
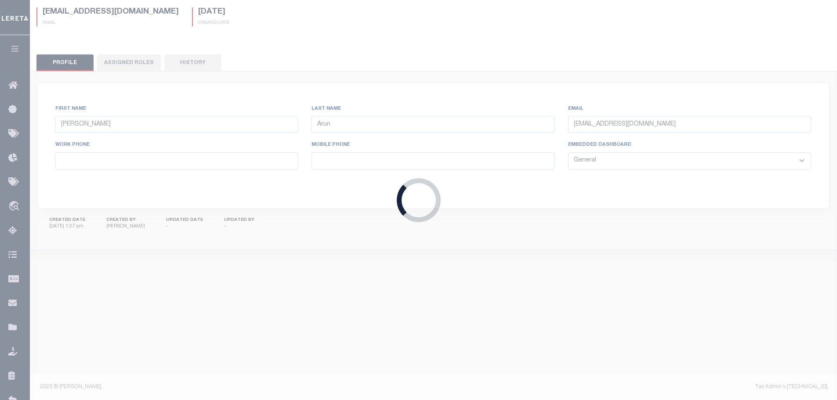
scroll to position [24, 0]
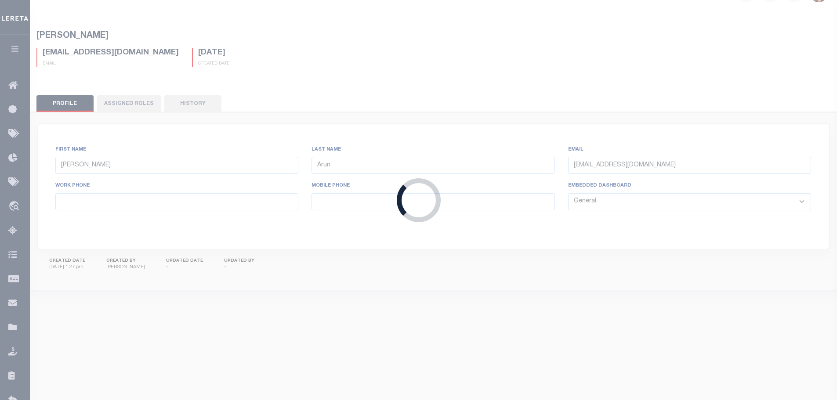
type input "Ali"
type input "Ayubkhan"
type input "AAli-c@lereta.net"
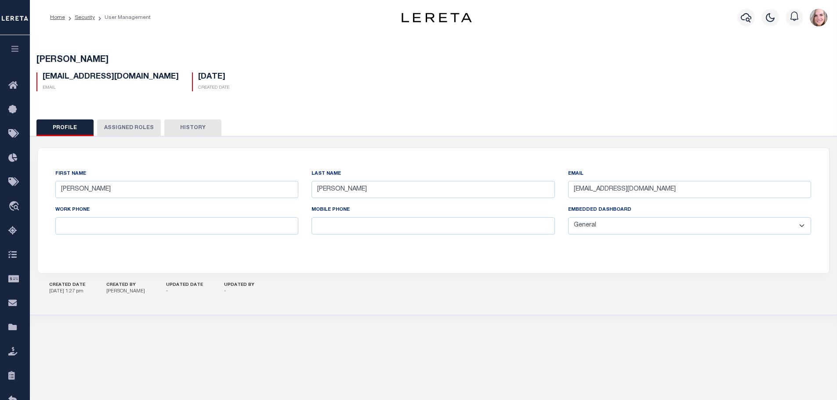
click at [118, 119] on div "Profile Assigned Roles History AI" at bounding box center [433, 212] width 815 height 206
click at [122, 128] on button "Assigned Roles" at bounding box center [129, 127] width 64 height 17
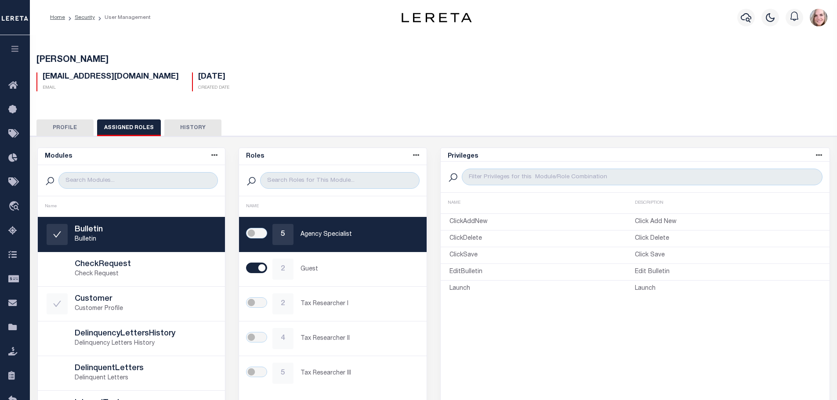
click at [52, 129] on button "Profile" at bounding box center [64, 127] width 57 height 17
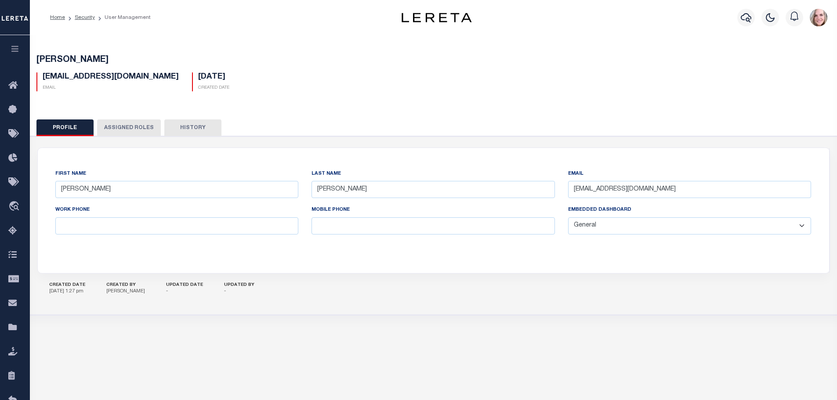
drag, startPoint x: 419, startPoint y: 300, endPoint x: 573, endPoint y: 261, distance: 158.5
click at [419, 299] on div "CREATED DATE 08/22/2025 1:27 pm CREATED BY Graham, Della UPDATED DATE - UPDATED…" at bounding box center [433, 289] width 792 height 31
